Goal: Information Seeking & Learning: Find specific fact

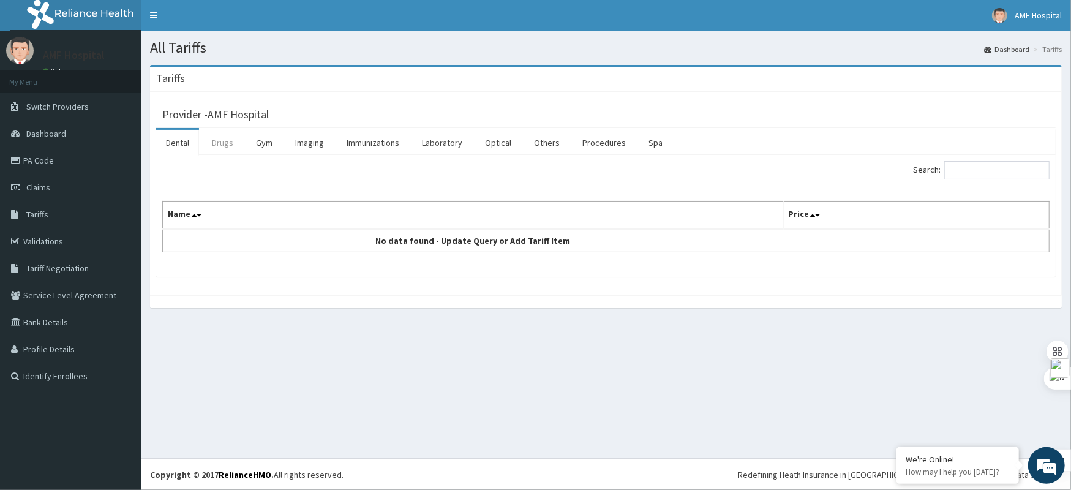
click at [224, 141] on link "Drugs" at bounding box center [222, 143] width 41 height 26
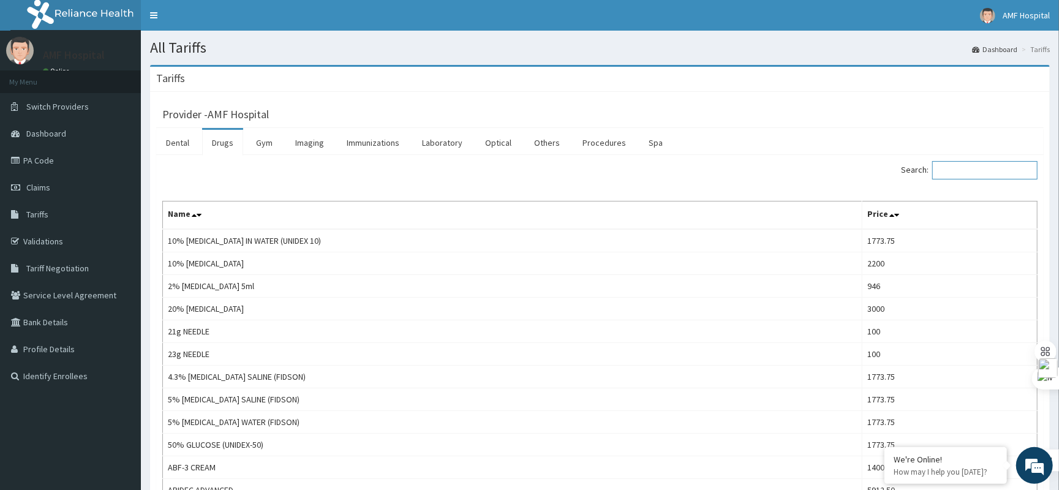
click at [982, 172] on input "Search:" at bounding box center [984, 170] width 105 height 18
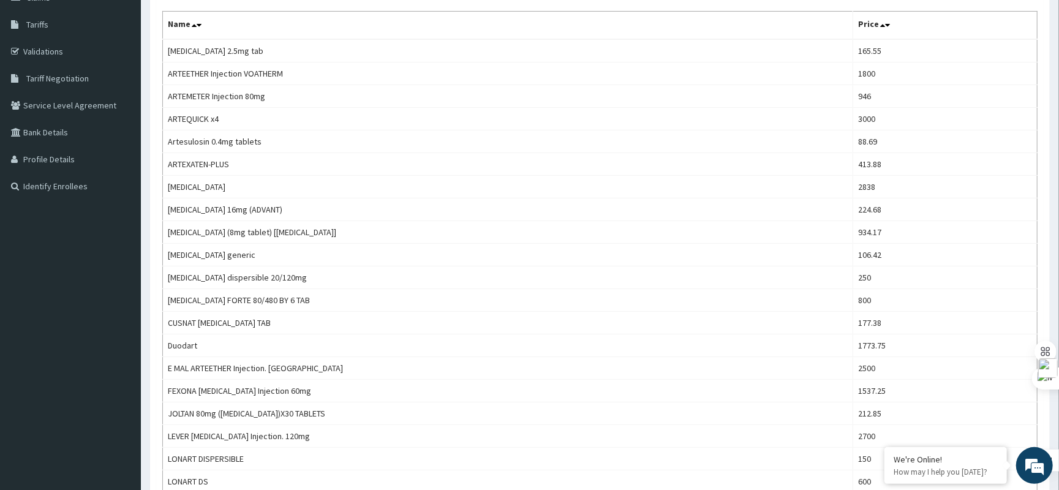
scroll to position [81, 0]
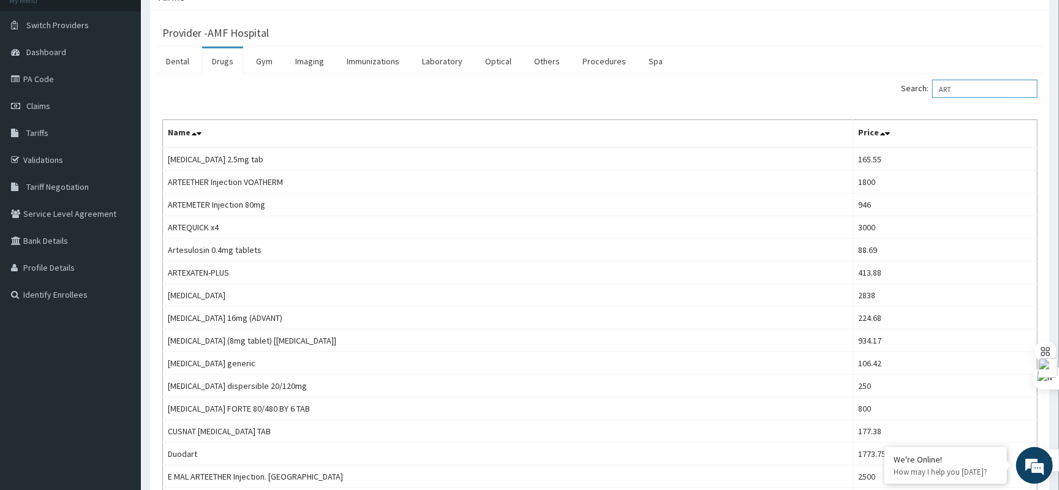
type input "ART"
click at [55, 109] on link "Claims" at bounding box center [70, 105] width 141 height 27
